Goal: Task Accomplishment & Management: Manage account settings

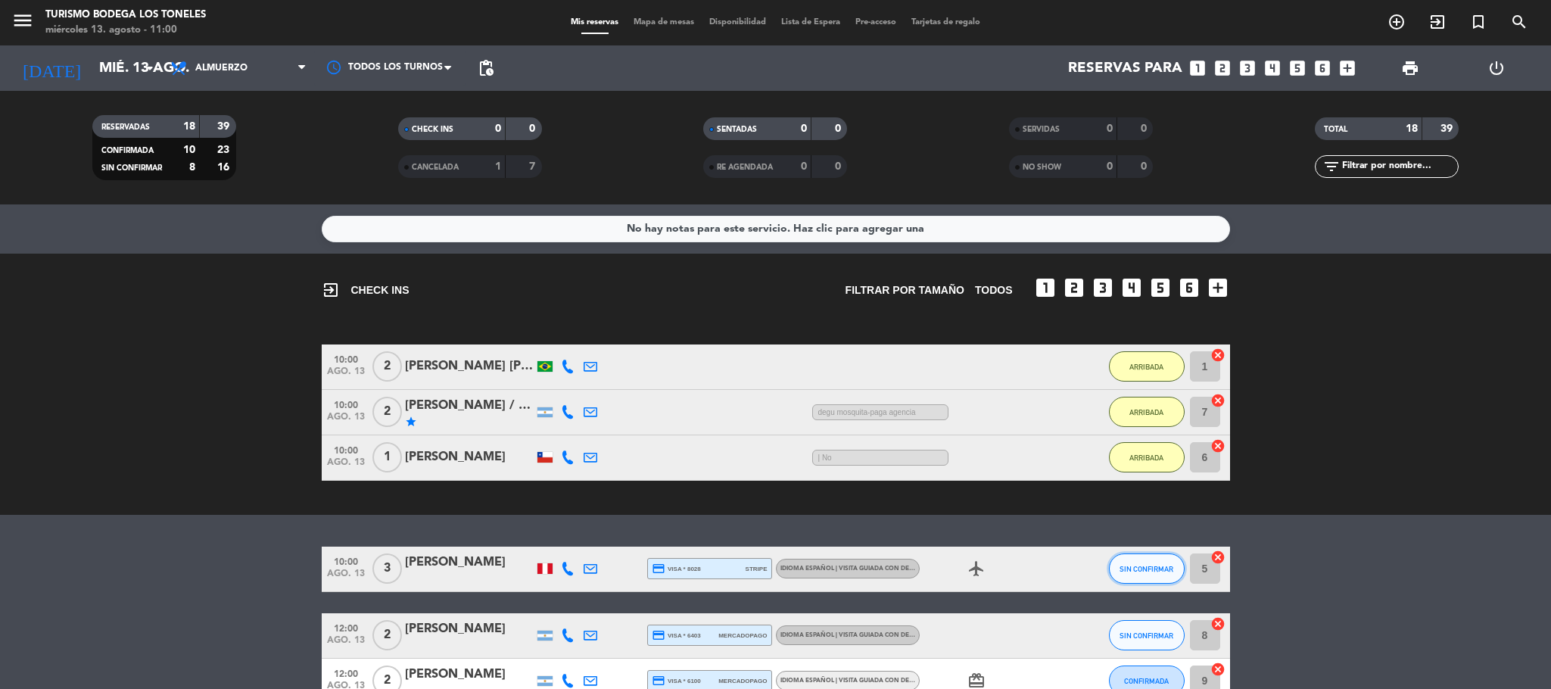
click at [1147, 558] on button "SIN CONFIRMAR" at bounding box center [1147, 568] width 76 height 30
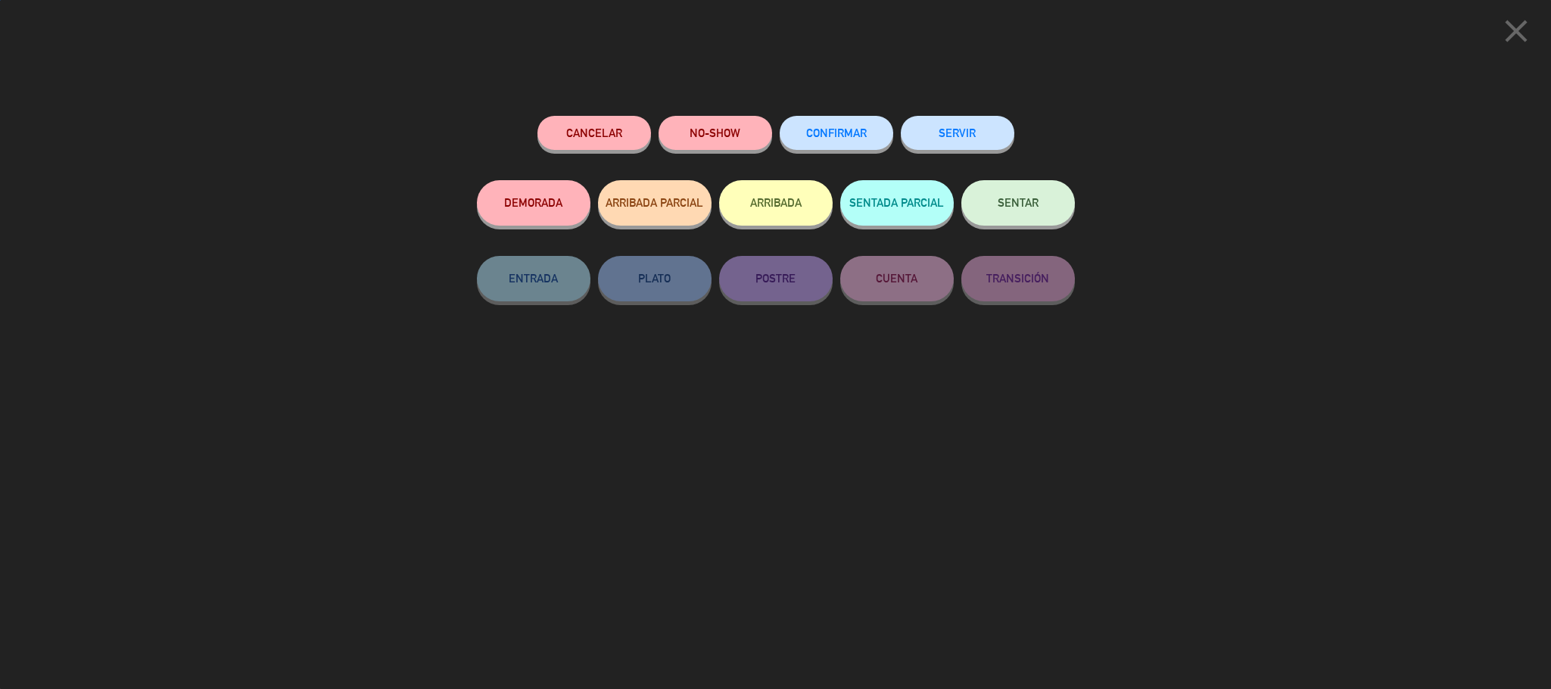
click at [776, 211] on button "ARRIBADA" at bounding box center [776, 202] width 114 height 45
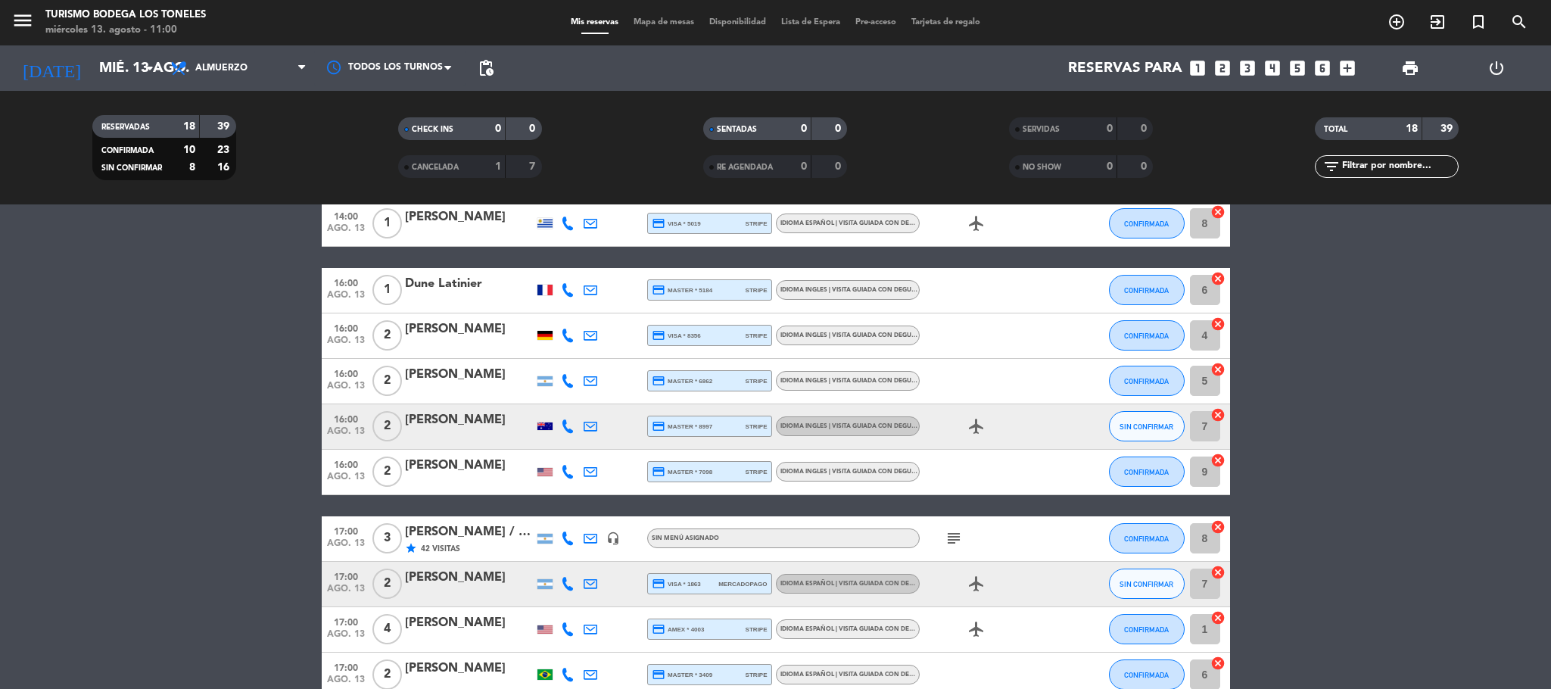
scroll to position [396, 0]
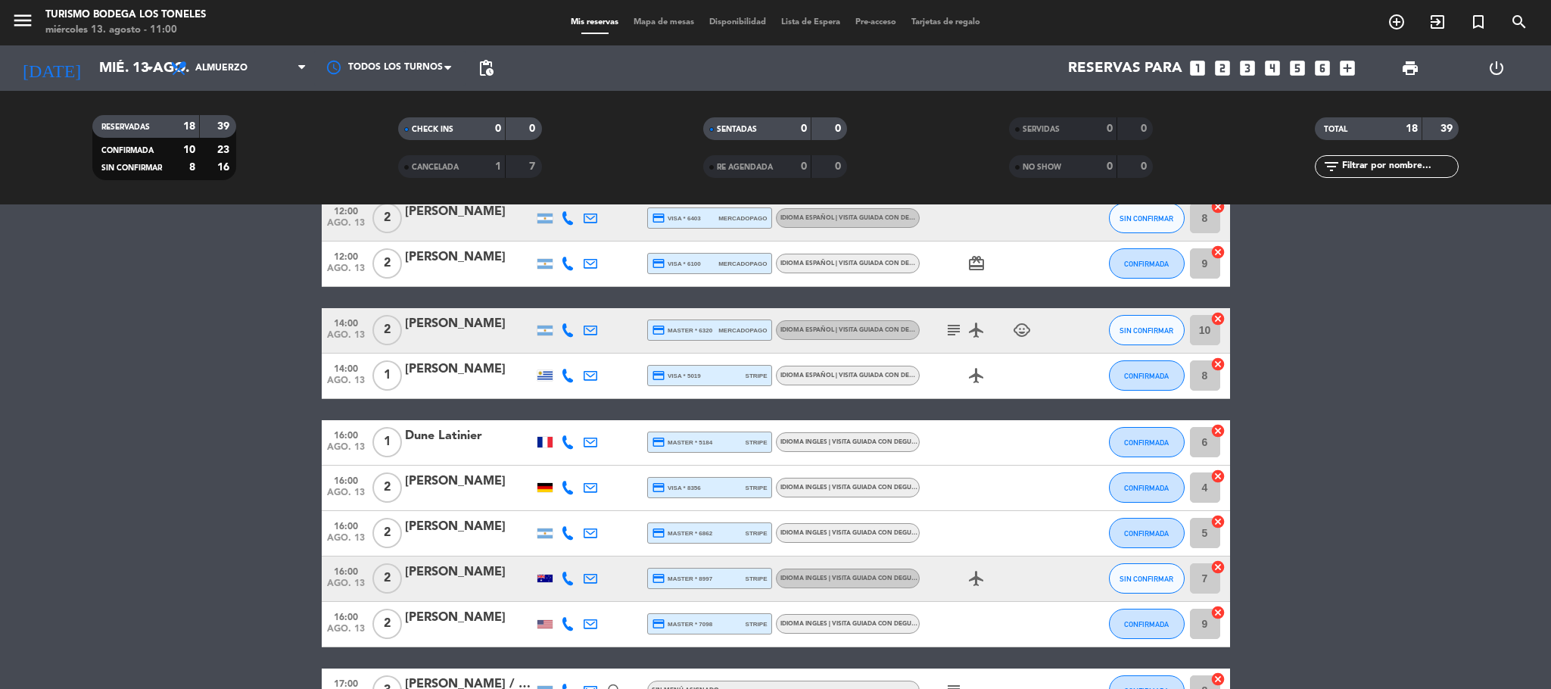
click at [490, 532] on div "[PERSON_NAME]" at bounding box center [469, 527] width 129 height 20
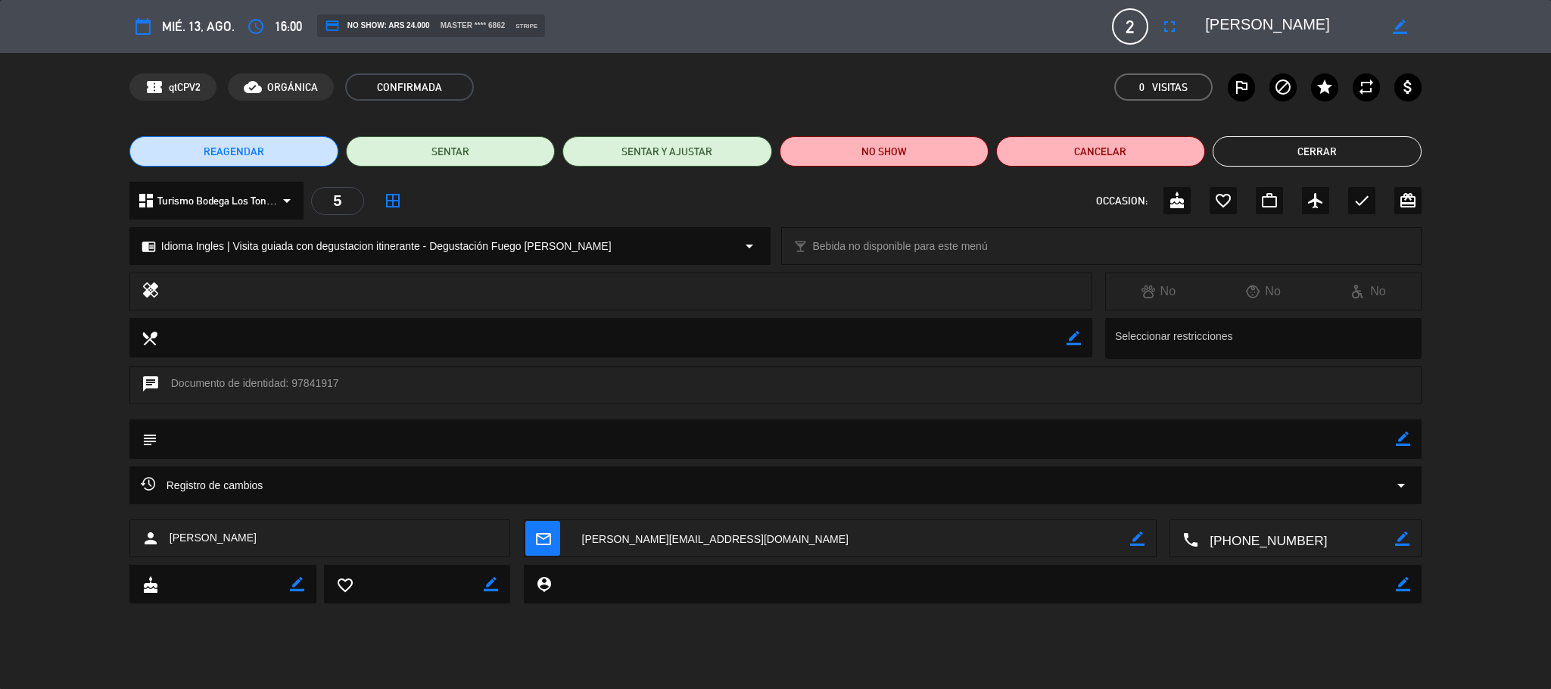
click at [1301, 154] on button "Cerrar" at bounding box center [1316, 151] width 209 height 30
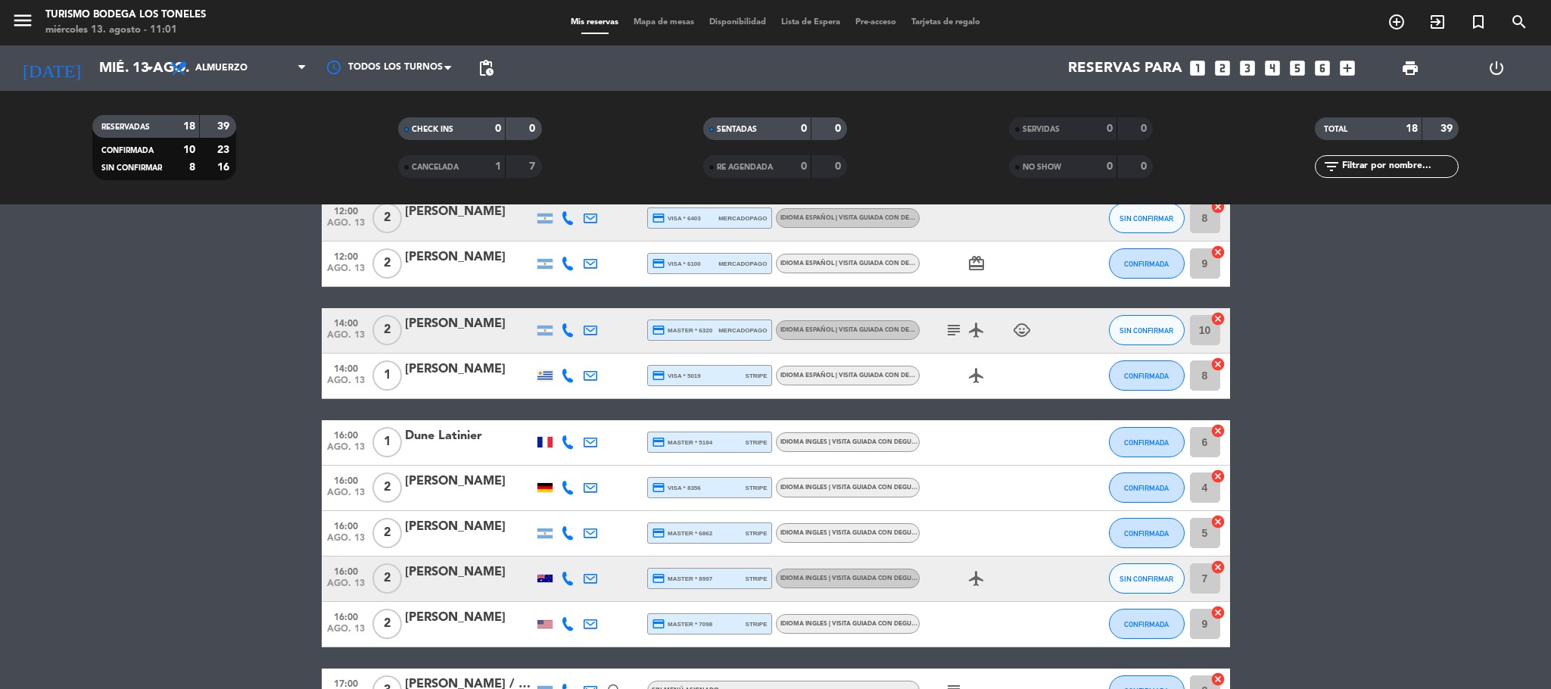
click at [1381, 298] on bookings-row "12:00 ago. 13 2 [PERSON_NAME] credit_card visa * 6403 mercadopago Idioma Españo…" at bounding box center [775, 556] width 1551 height 720
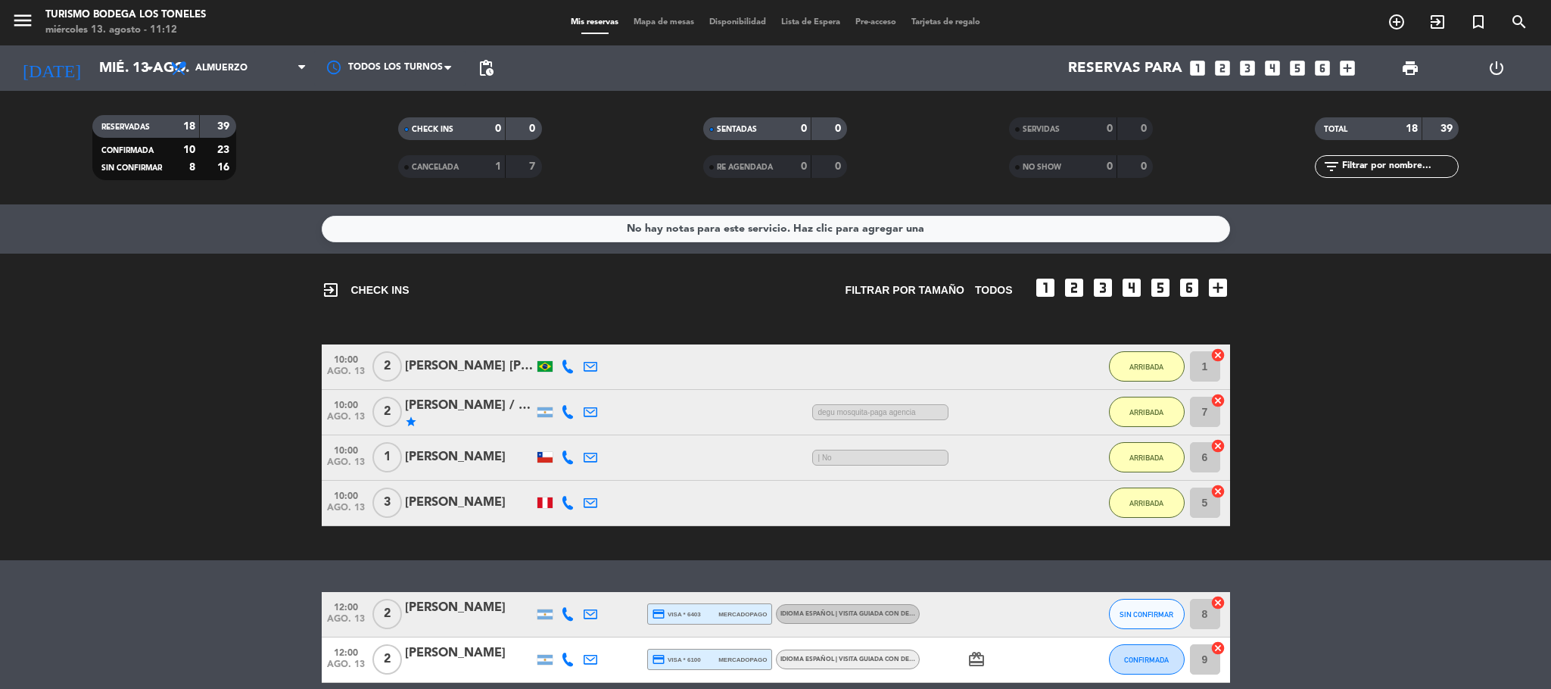
scroll to position [303, 0]
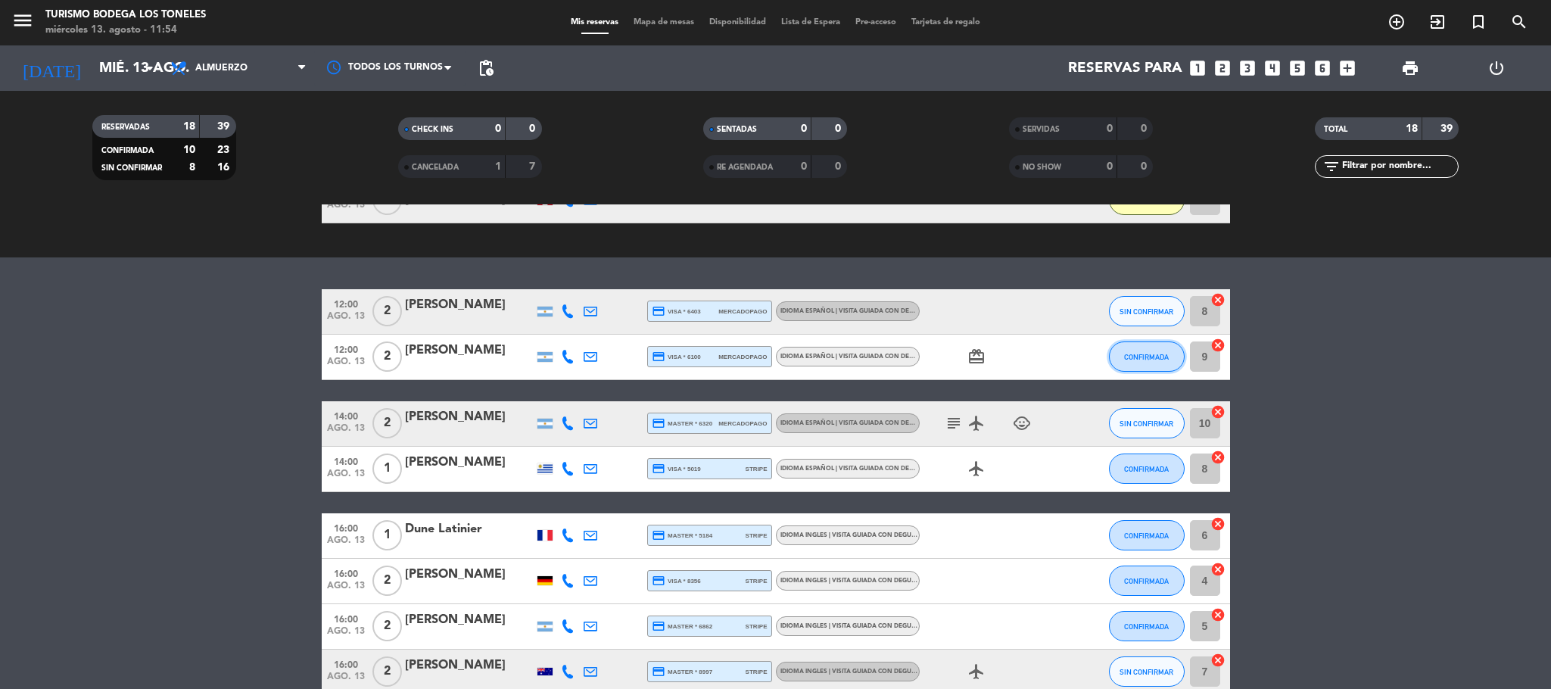
click at [1133, 347] on button "CONFIRMADA" at bounding box center [1147, 356] width 76 height 30
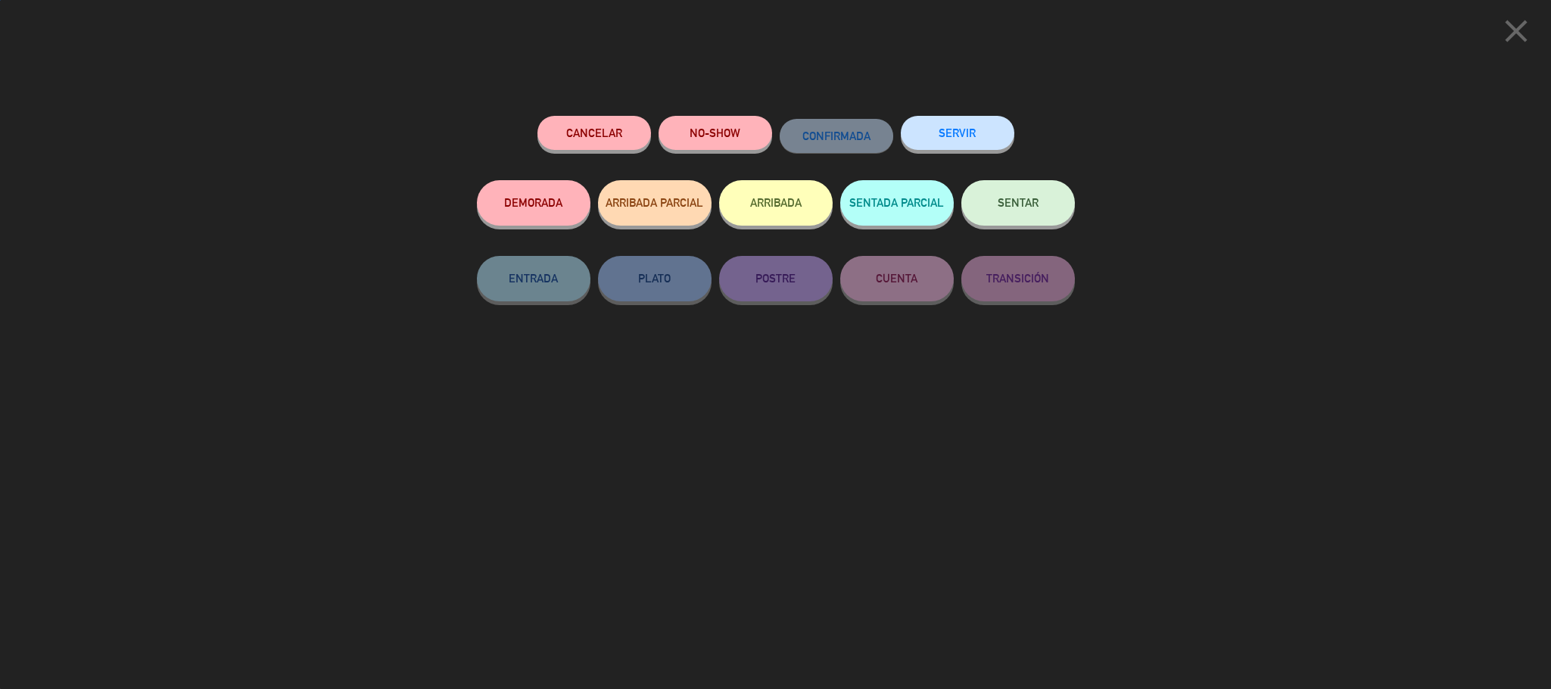
click at [784, 194] on button "ARRIBADA" at bounding box center [776, 202] width 114 height 45
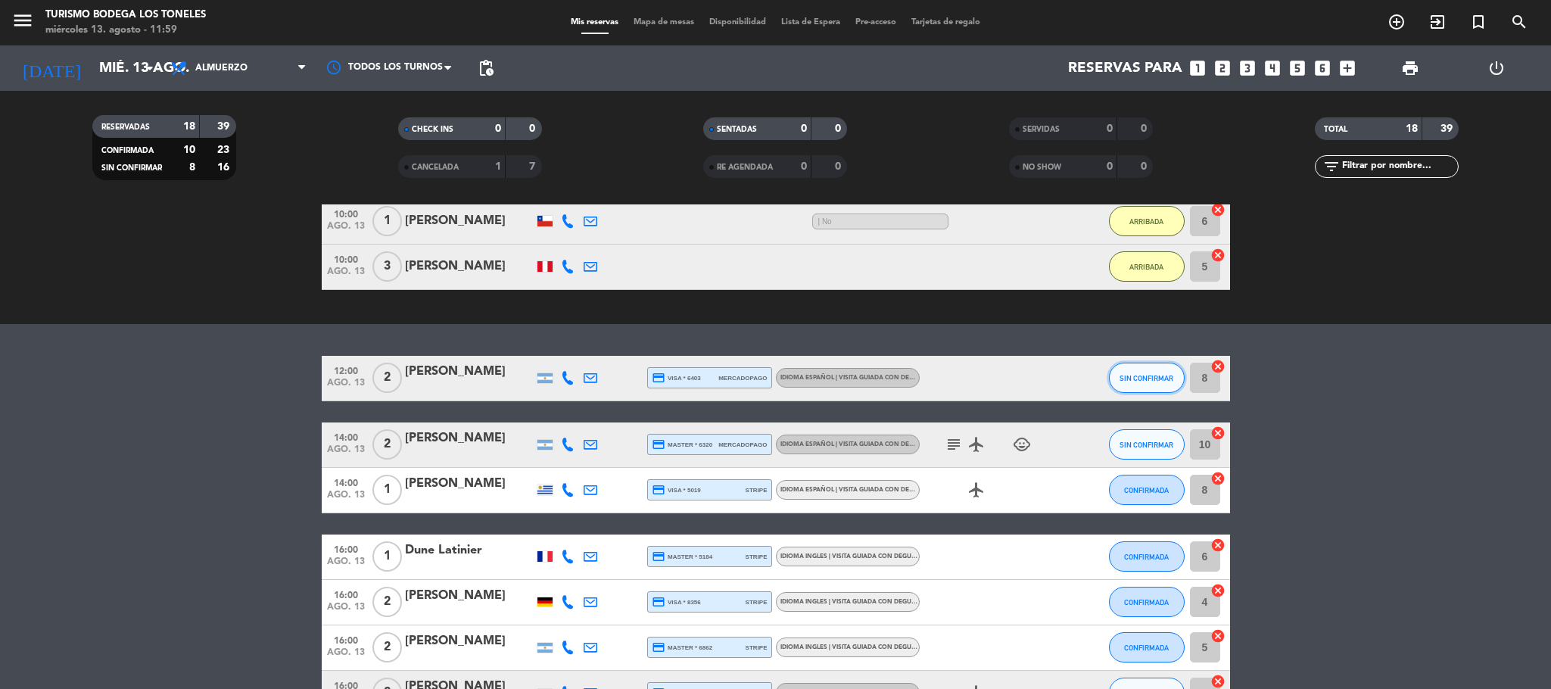
click at [1149, 362] on button "SIN CONFIRMAR" at bounding box center [1147, 377] width 76 height 30
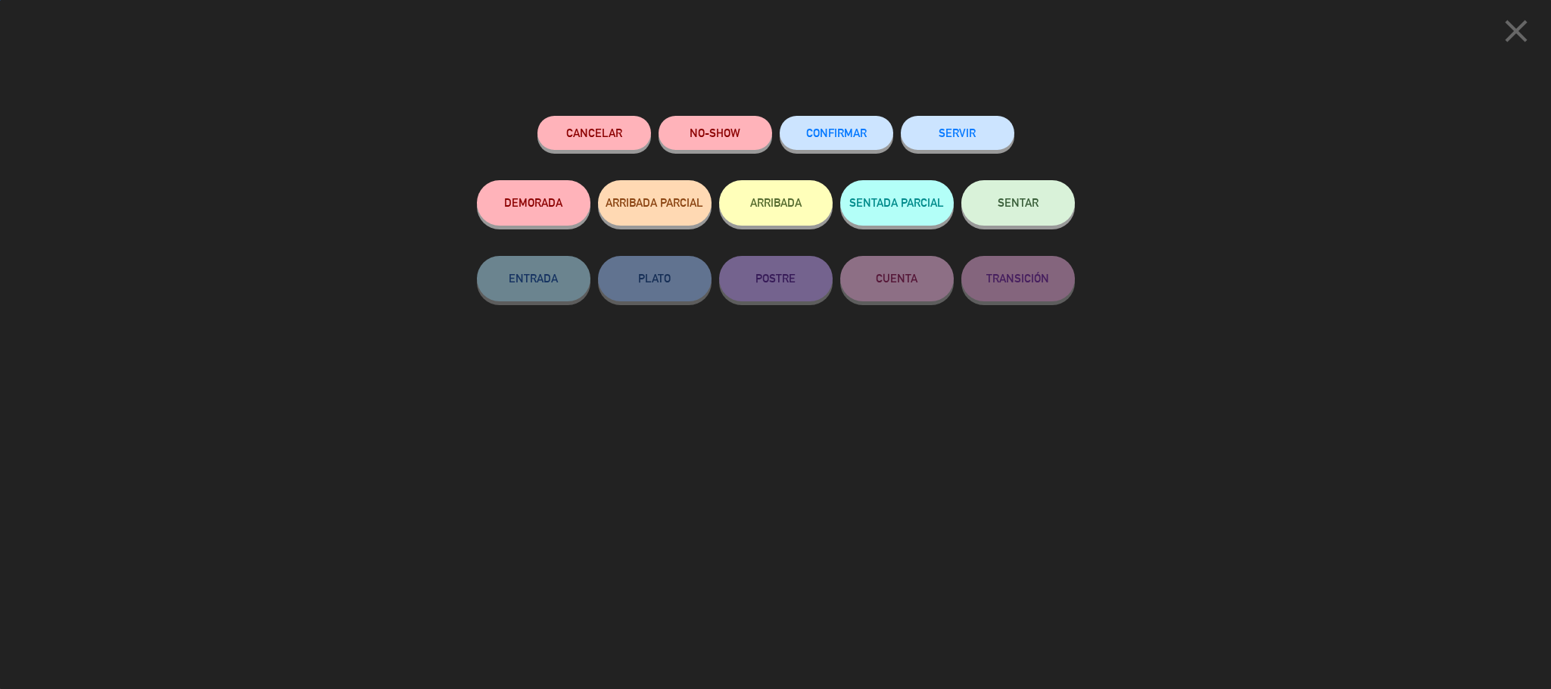
click at [823, 228] on div "ARRIBADA" at bounding box center [776, 218] width 114 height 76
click at [802, 213] on button "ARRIBADA" at bounding box center [776, 202] width 114 height 45
